Goal: Transaction & Acquisition: Purchase product/service

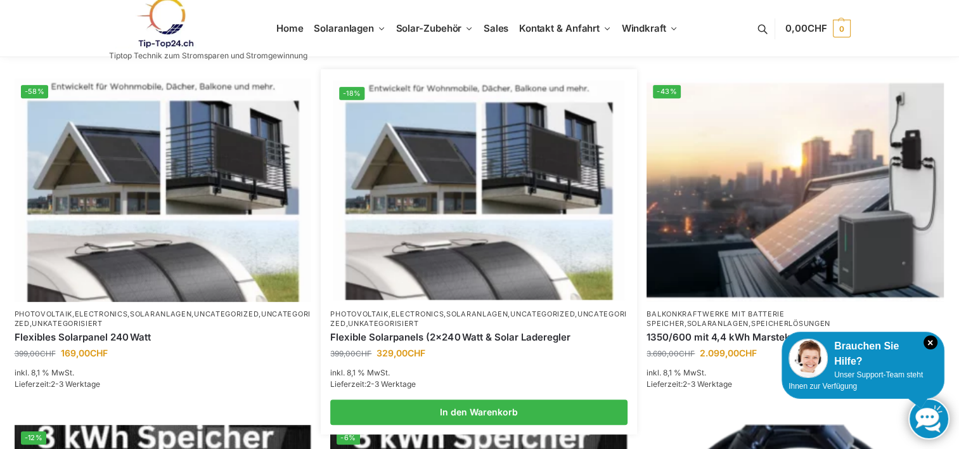
scroll to position [571, 0]
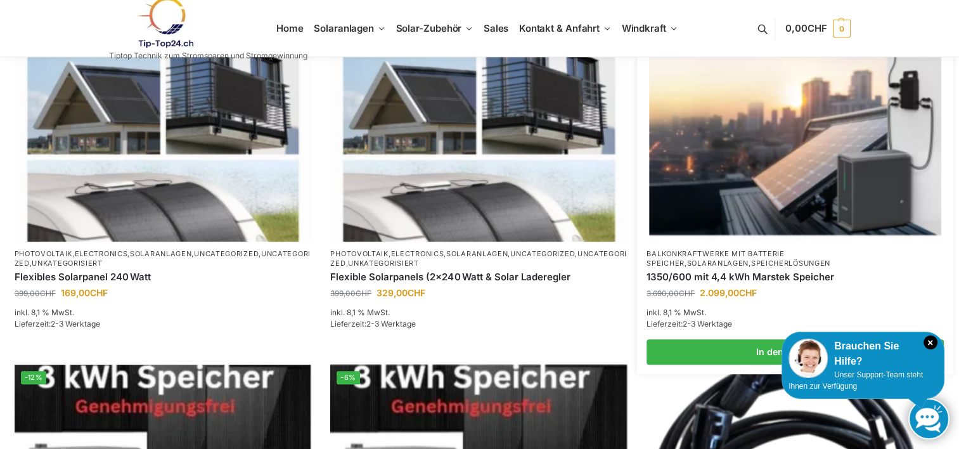
click at [729, 253] on link "Balkonkraftwerke mit Batterie Speicher" at bounding box center [716, 258] width 138 height 18
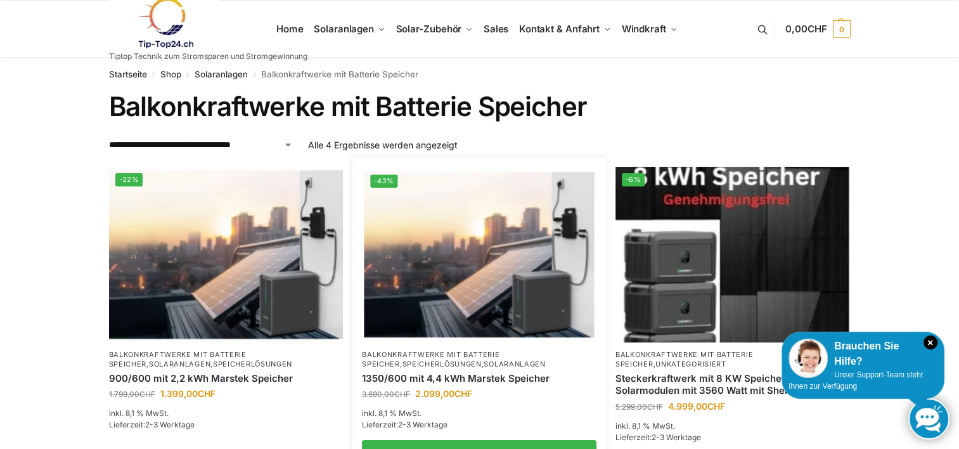
click at [473, 353] on link "Balkonkraftwerke mit Batterie Speicher" at bounding box center [431, 359] width 138 height 18
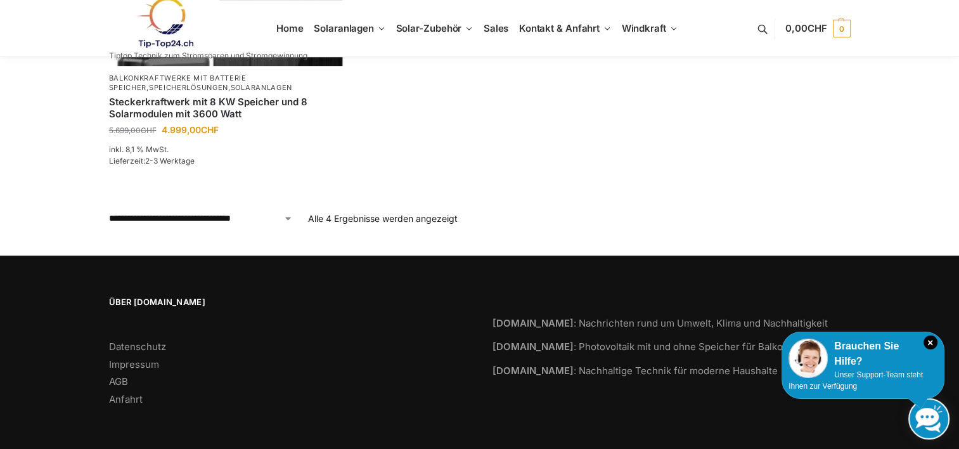
scroll to position [588, 0]
